Goal: Check status: Check status

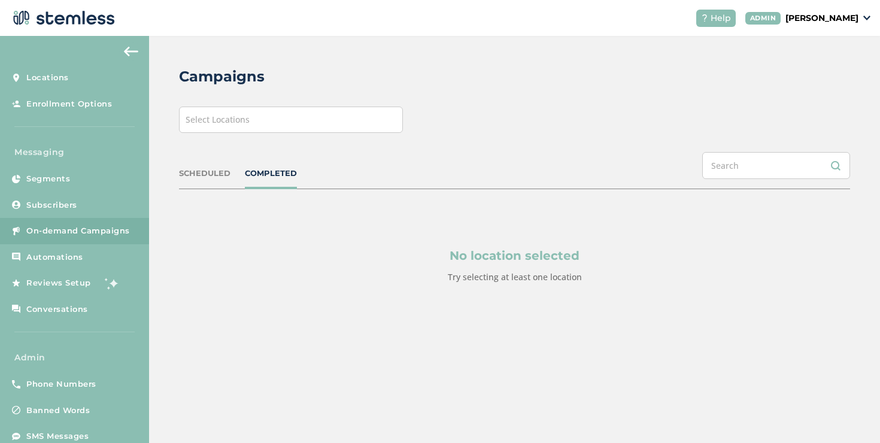
click at [281, 122] on div "Select Locations" at bounding box center [291, 120] width 224 height 26
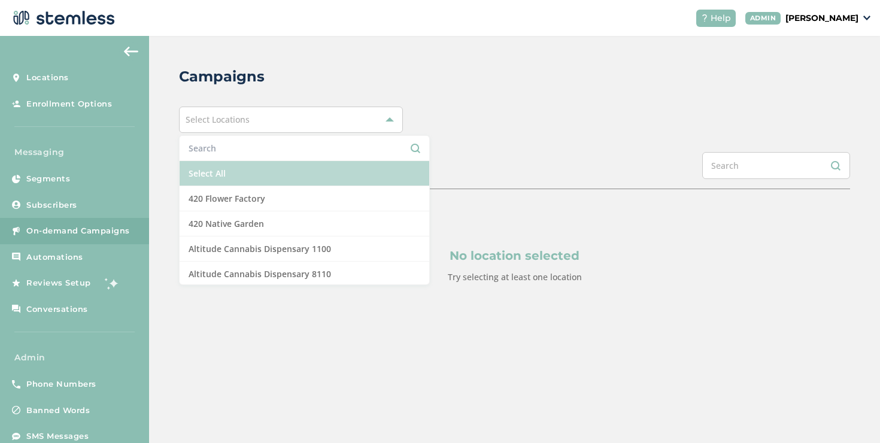
click at [204, 169] on li "Select All" at bounding box center [305, 173] width 250 height 25
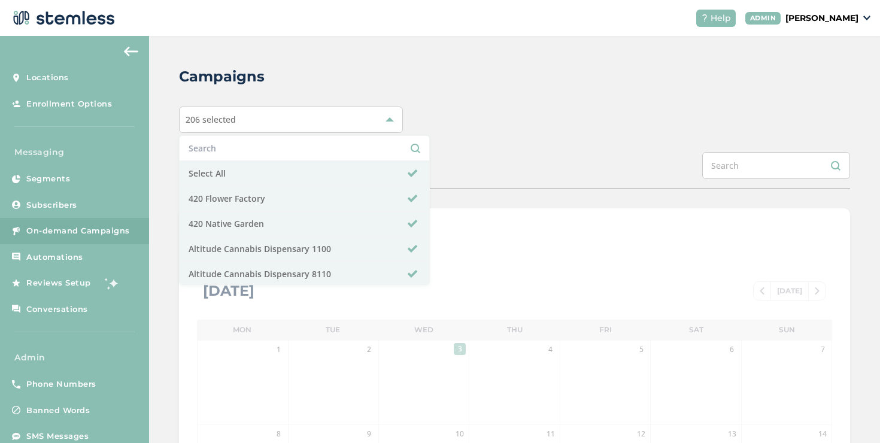
click at [172, 189] on div "Campaigns 206 selected Select All 420 Flower Factory 420 Native Garden Altitude…" at bounding box center [514, 423] width 731 height 775
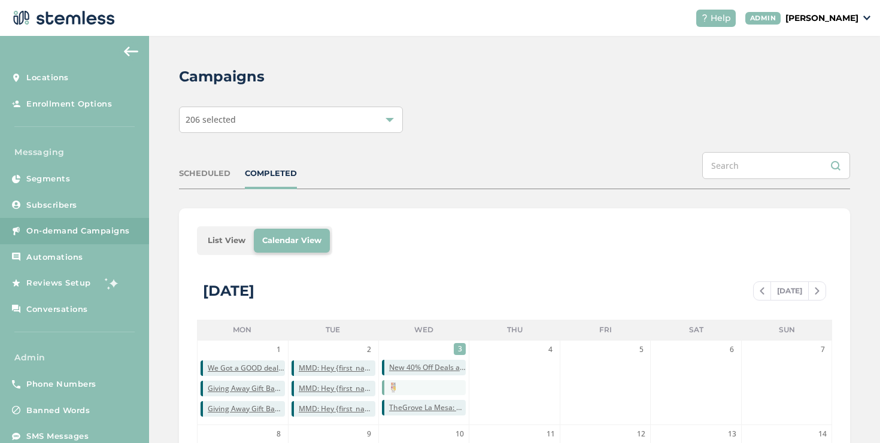
click at [220, 241] on li "List View" at bounding box center [226, 241] width 54 height 24
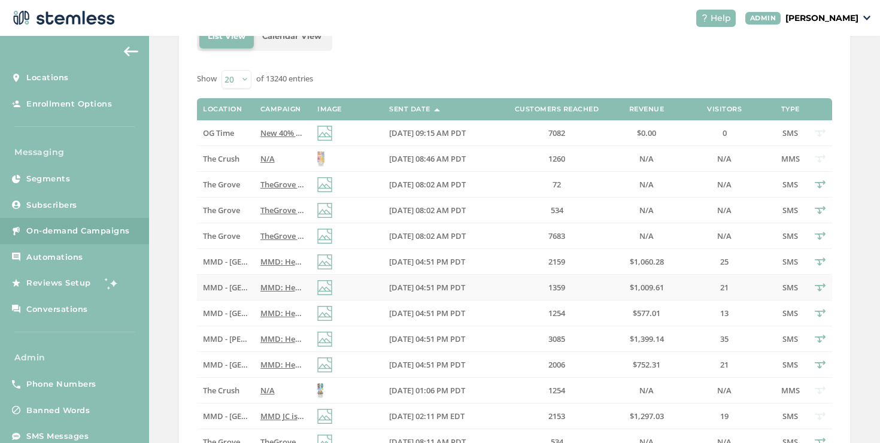
scroll to position [224, 0]
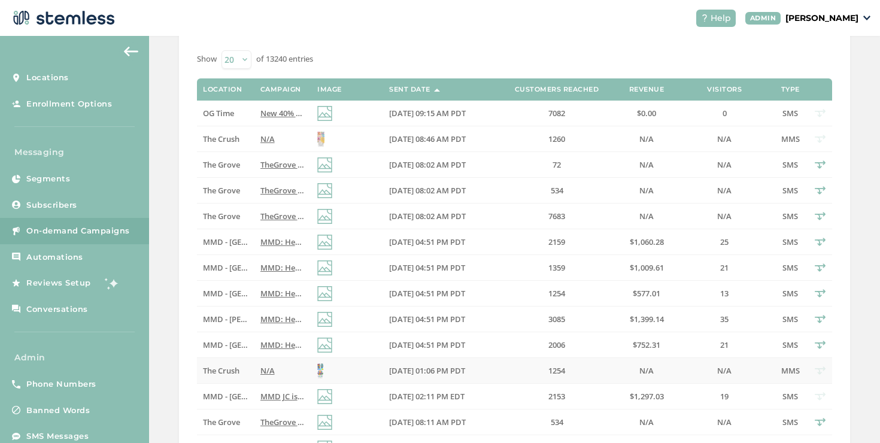
click at [250, 373] on td "The Crush" at bounding box center [225, 371] width 57 height 26
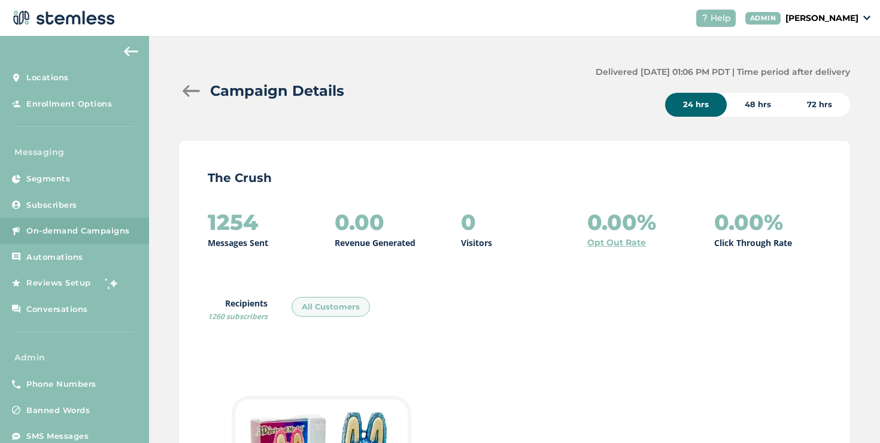
click at [194, 92] on div at bounding box center [191, 91] width 24 height 12
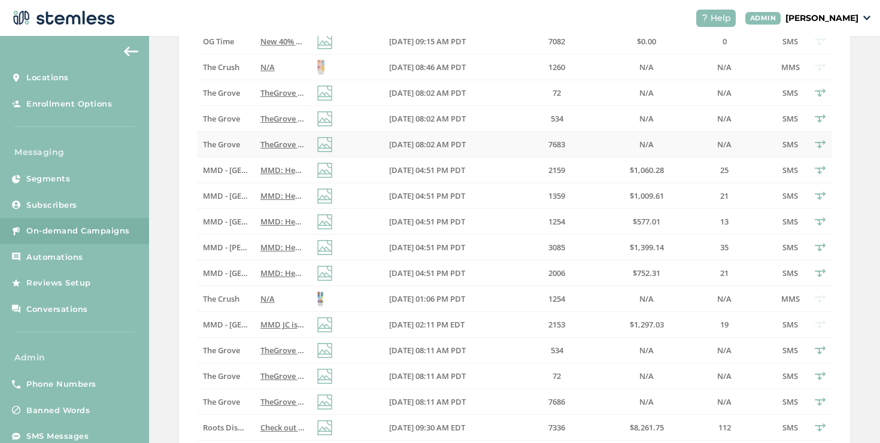
scroll to position [148, 0]
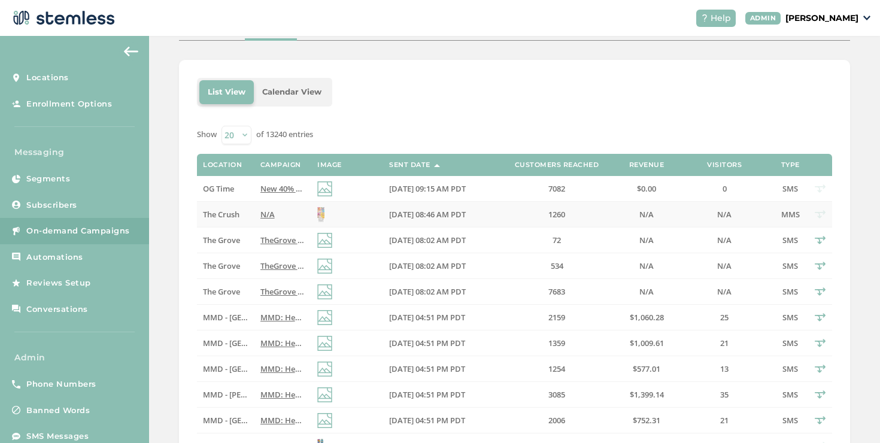
click at [260, 214] on span "N/A" at bounding box center [267, 214] width 14 height 11
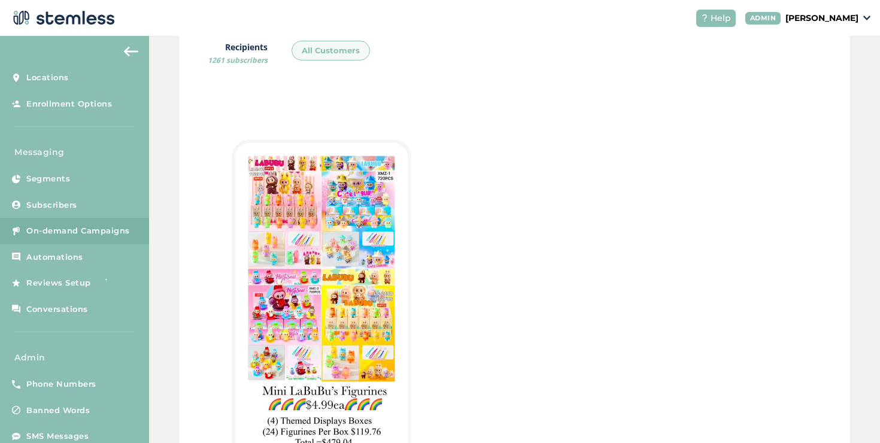
scroll to position [257, 0]
